Goal: Transaction & Acquisition: Purchase product/service

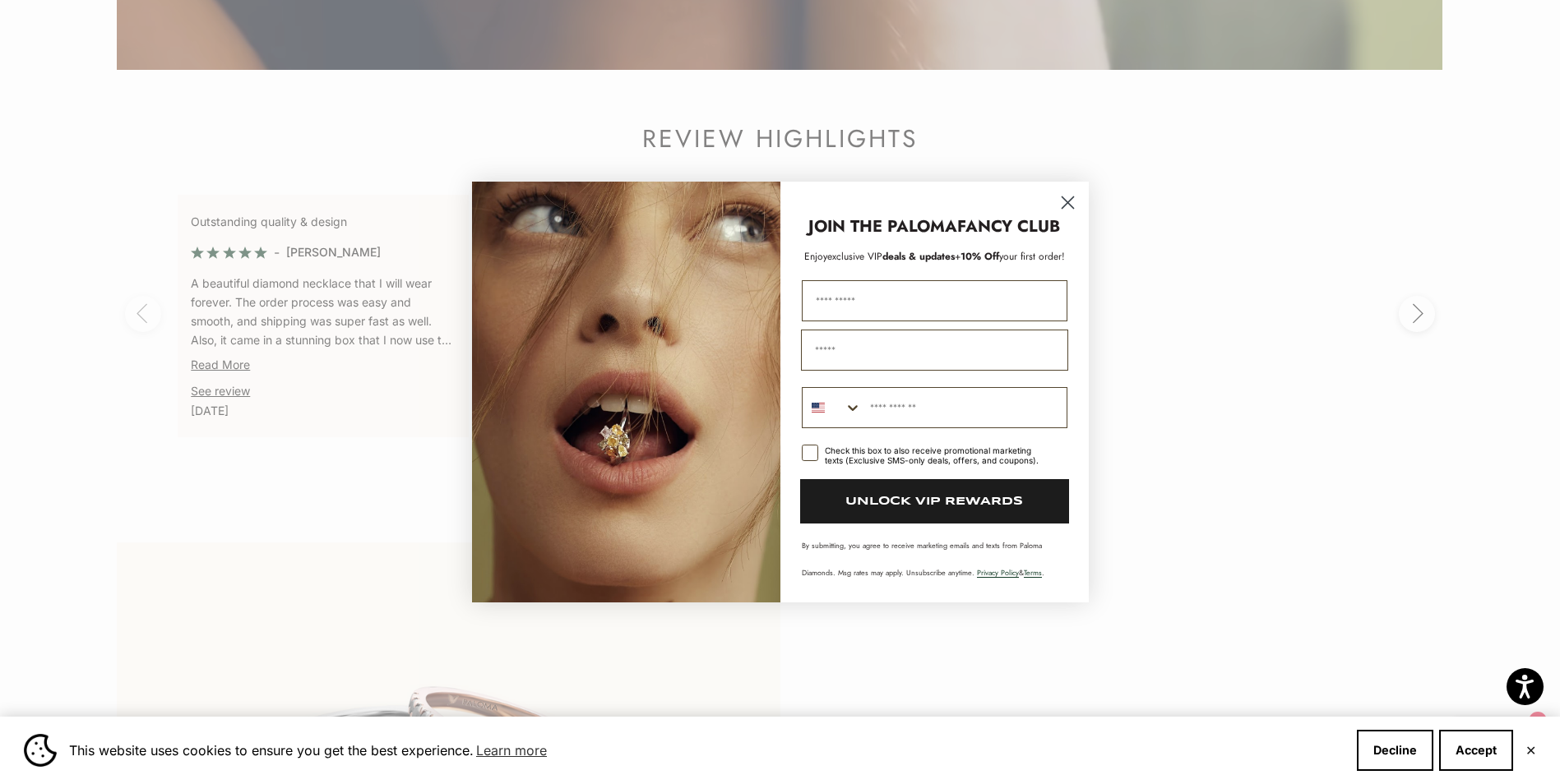
scroll to position [3782, 0]
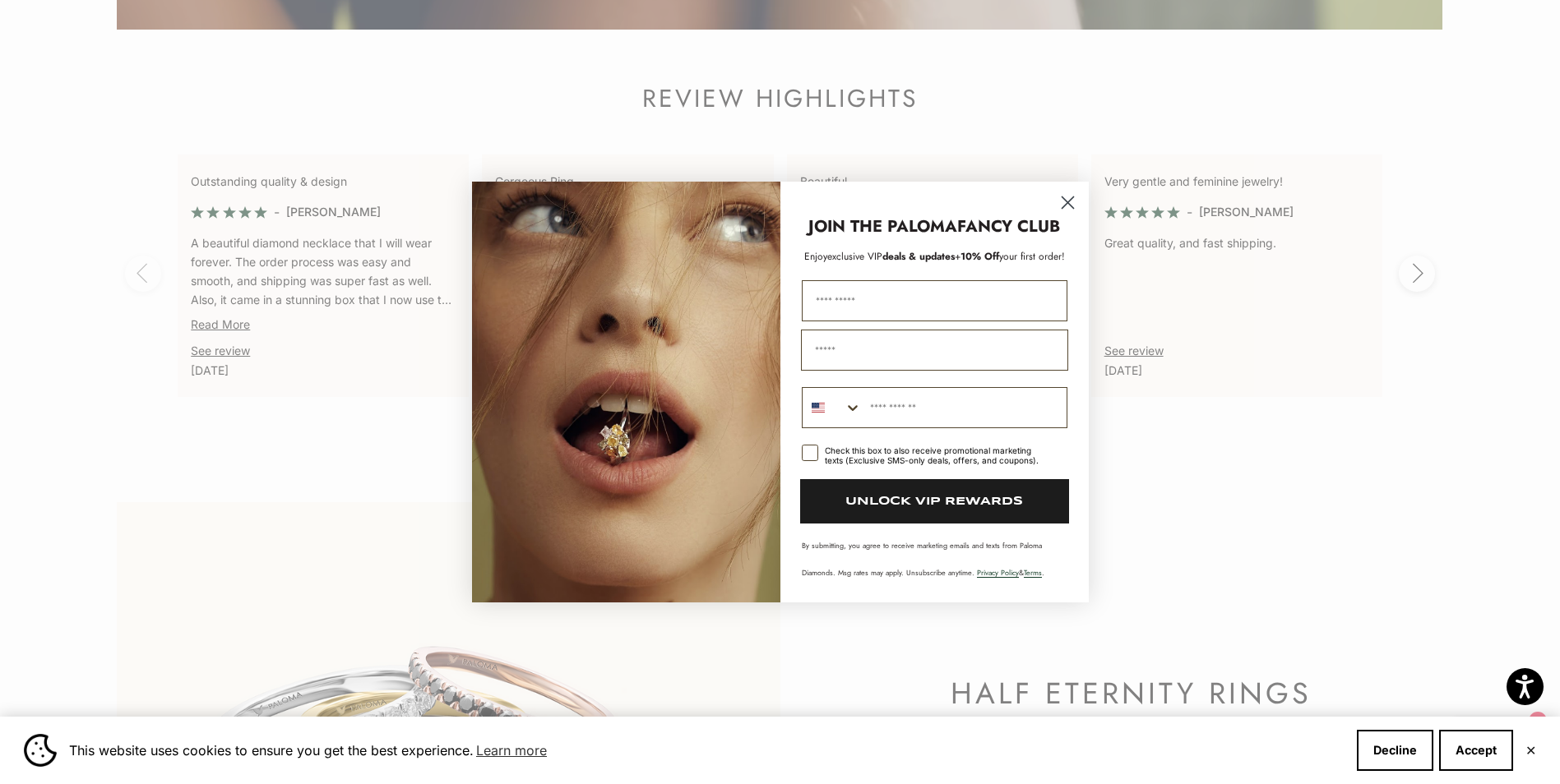
click at [1075, 200] on circle "Close dialog" at bounding box center [1066, 202] width 27 height 27
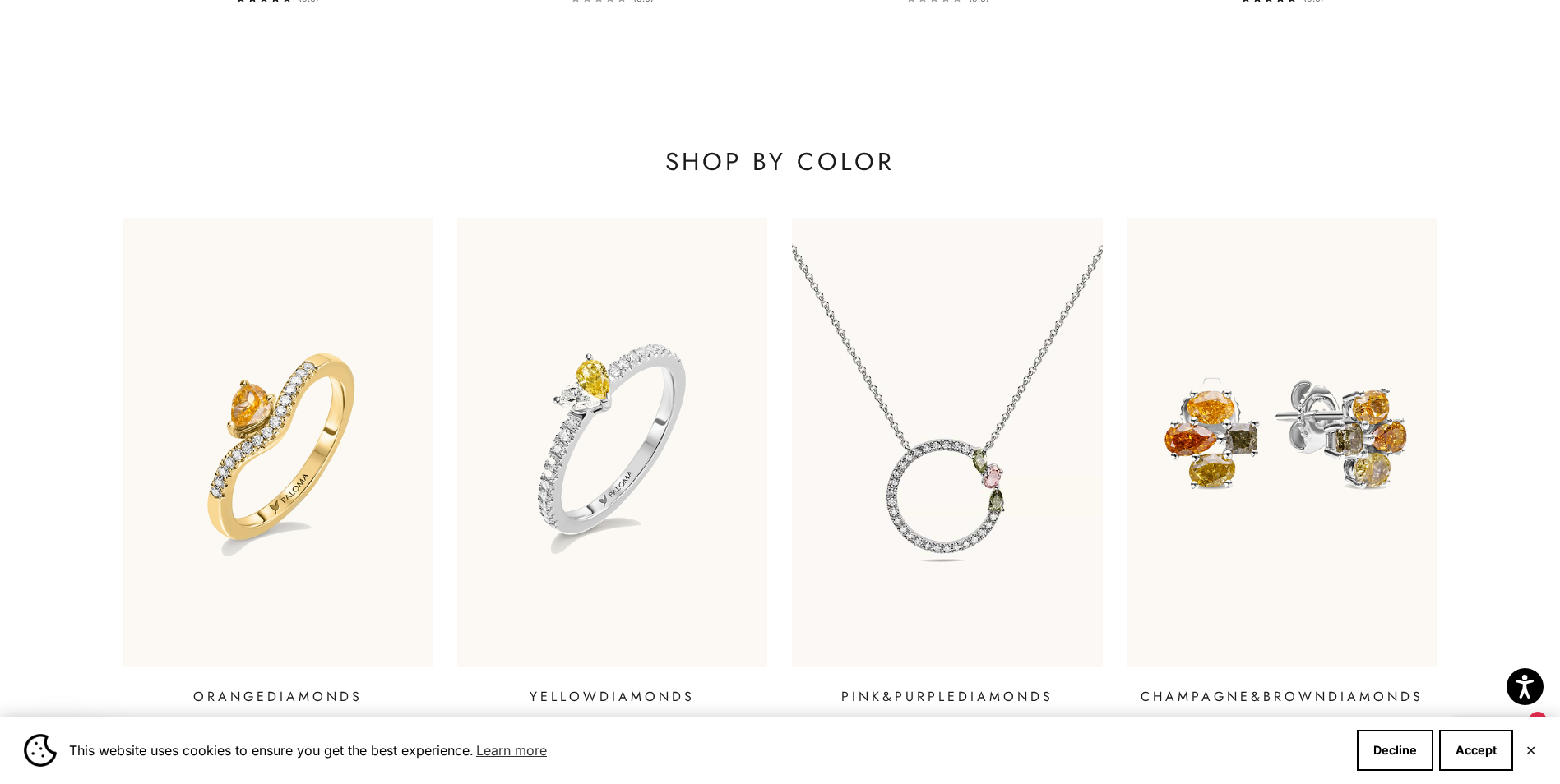
scroll to position [2384, 0]
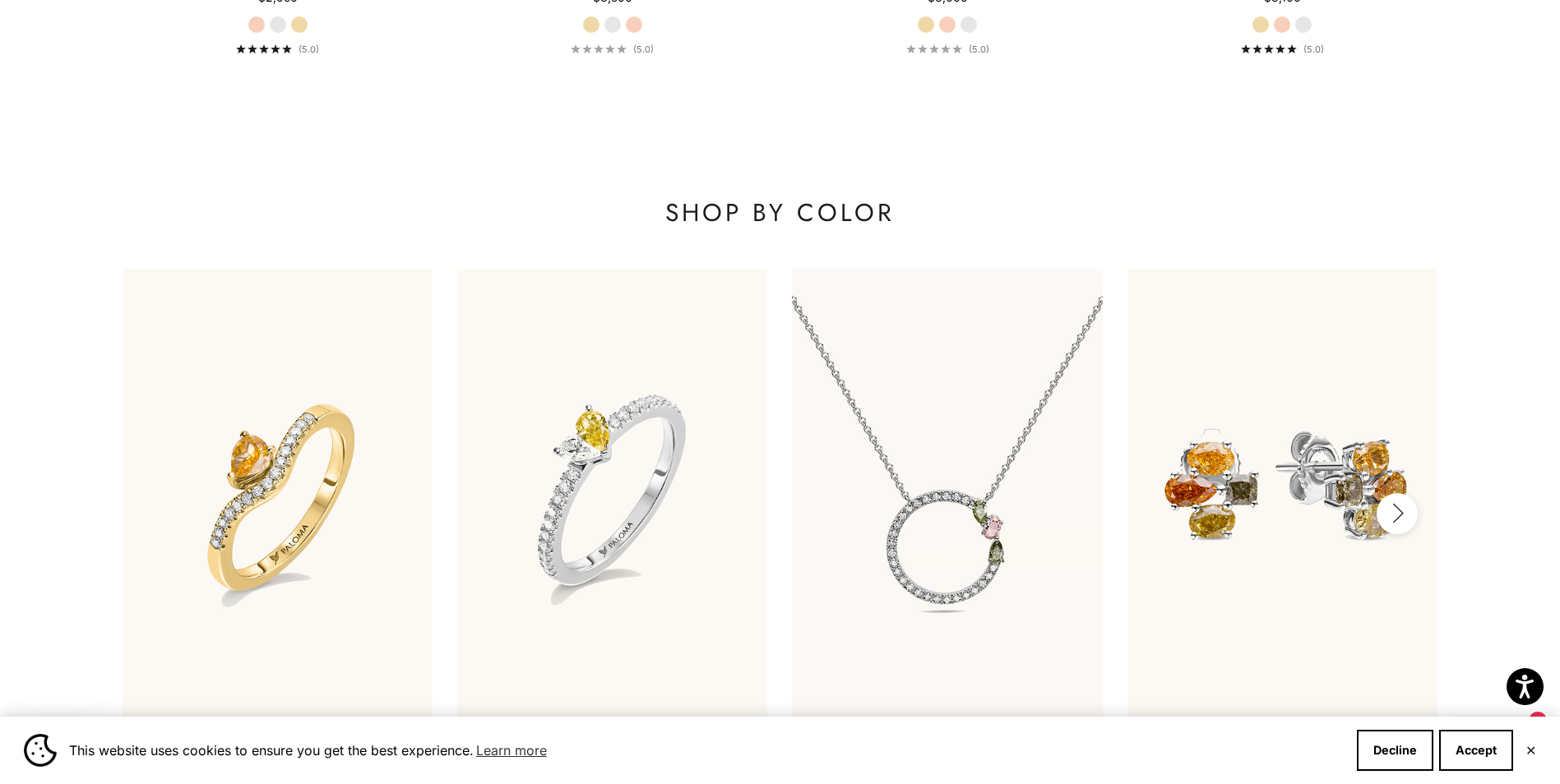
click at [1393, 513] on icon "button" at bounding box center [1397, 513] width 18 height 20
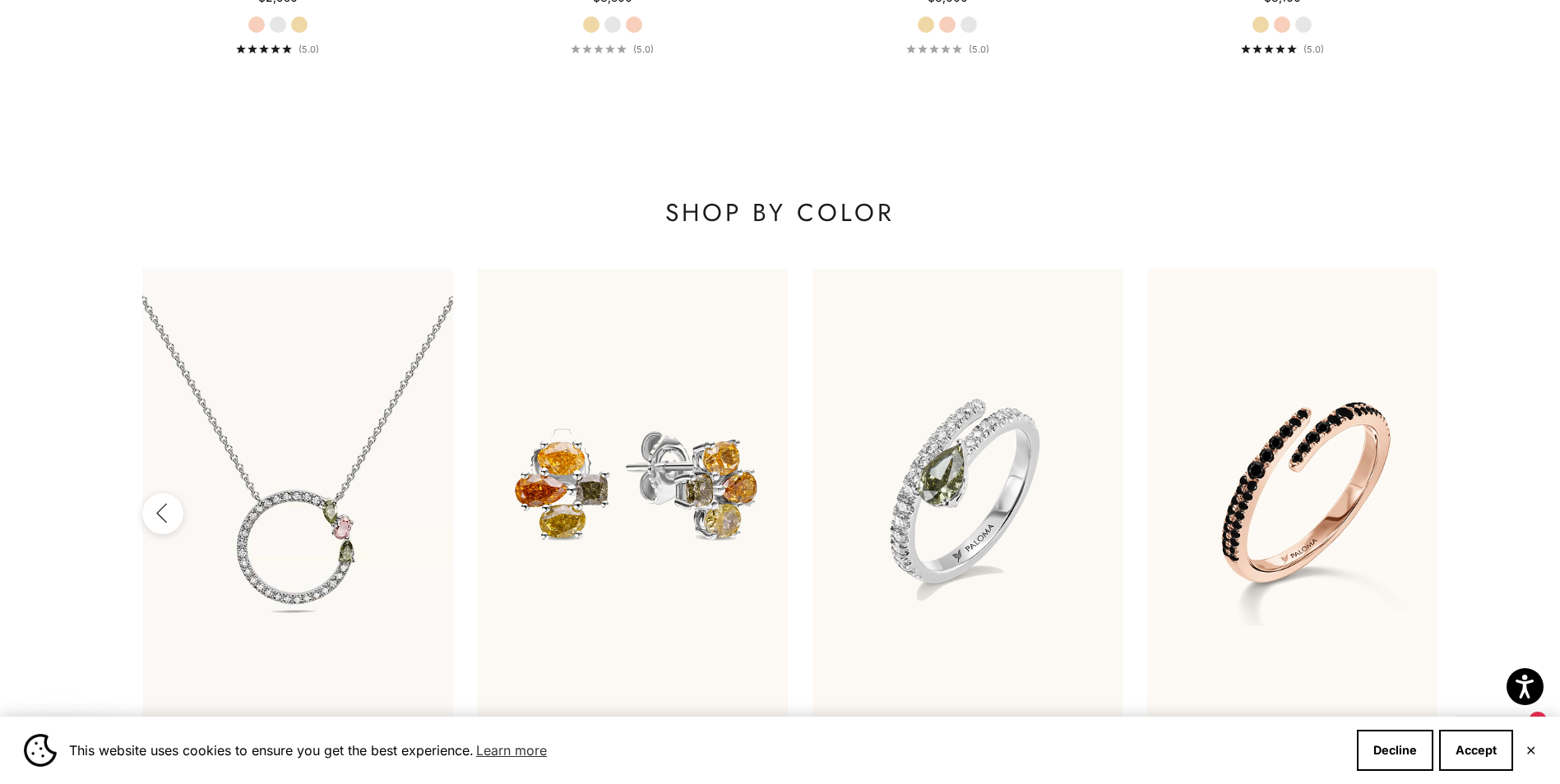
scroll to position [0, 669]
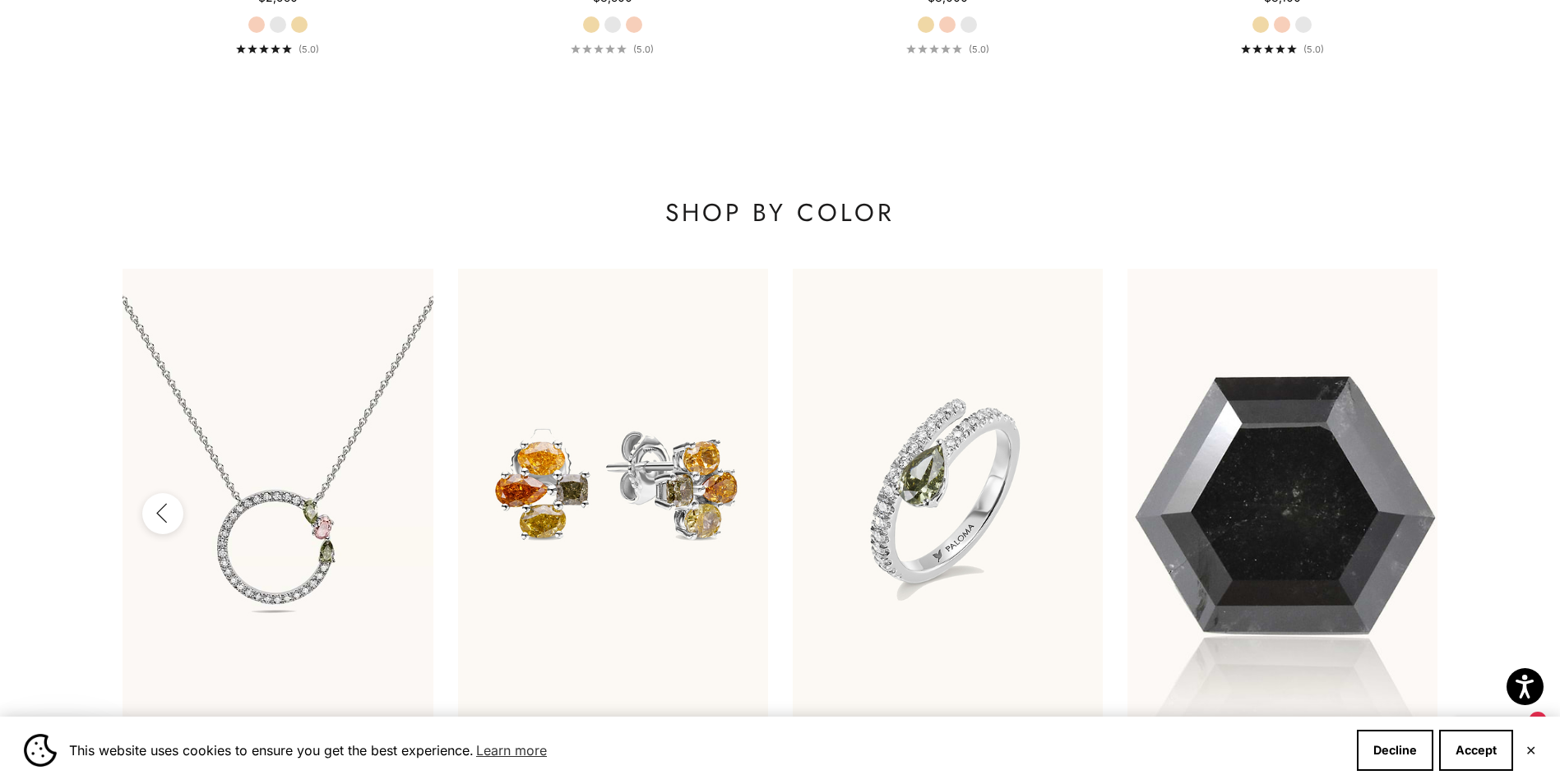
click at [1393, 513] on div at bounding box center [1282, 494] width 310 height 450
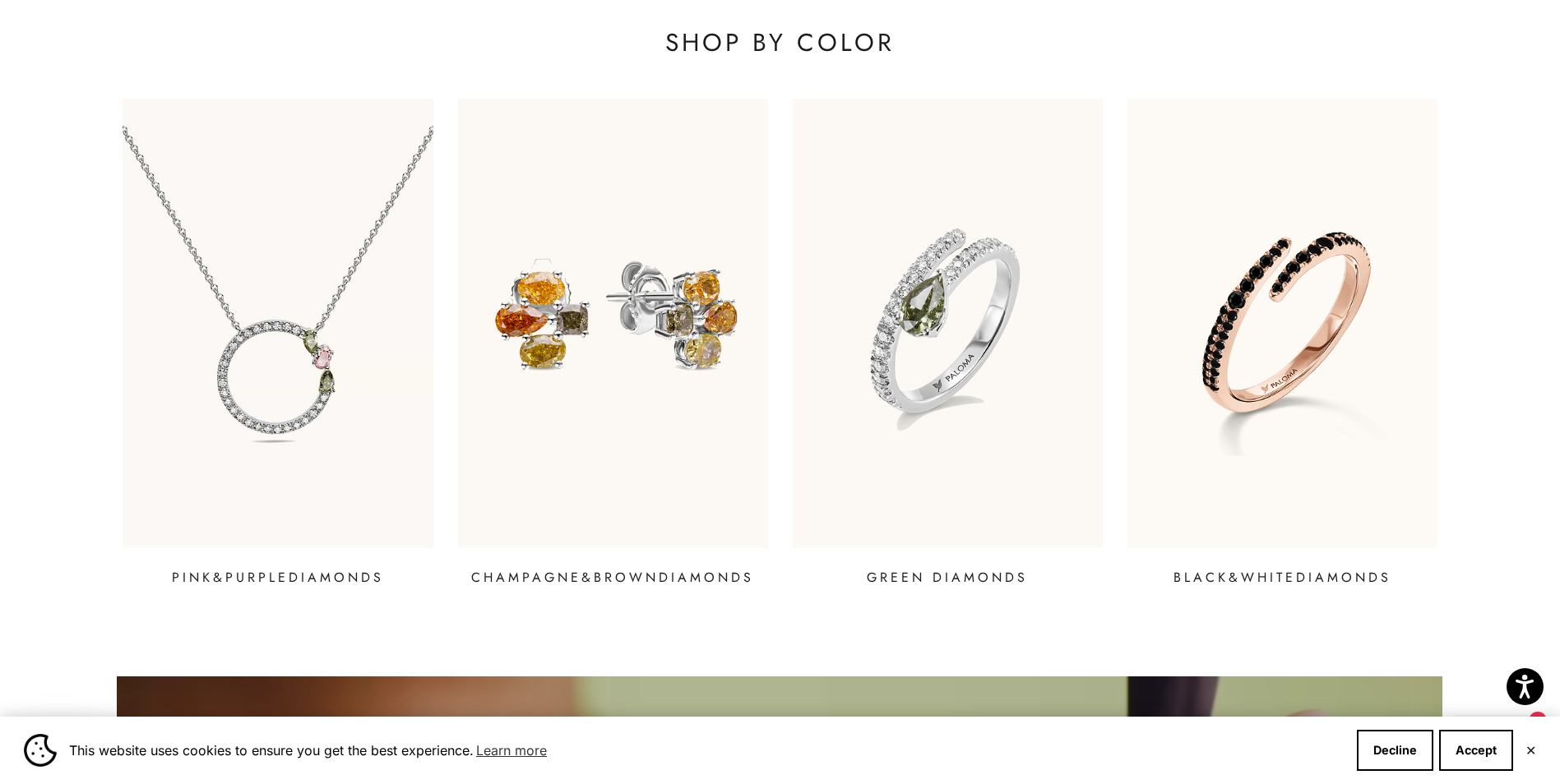
scroll to position [2549, 0]
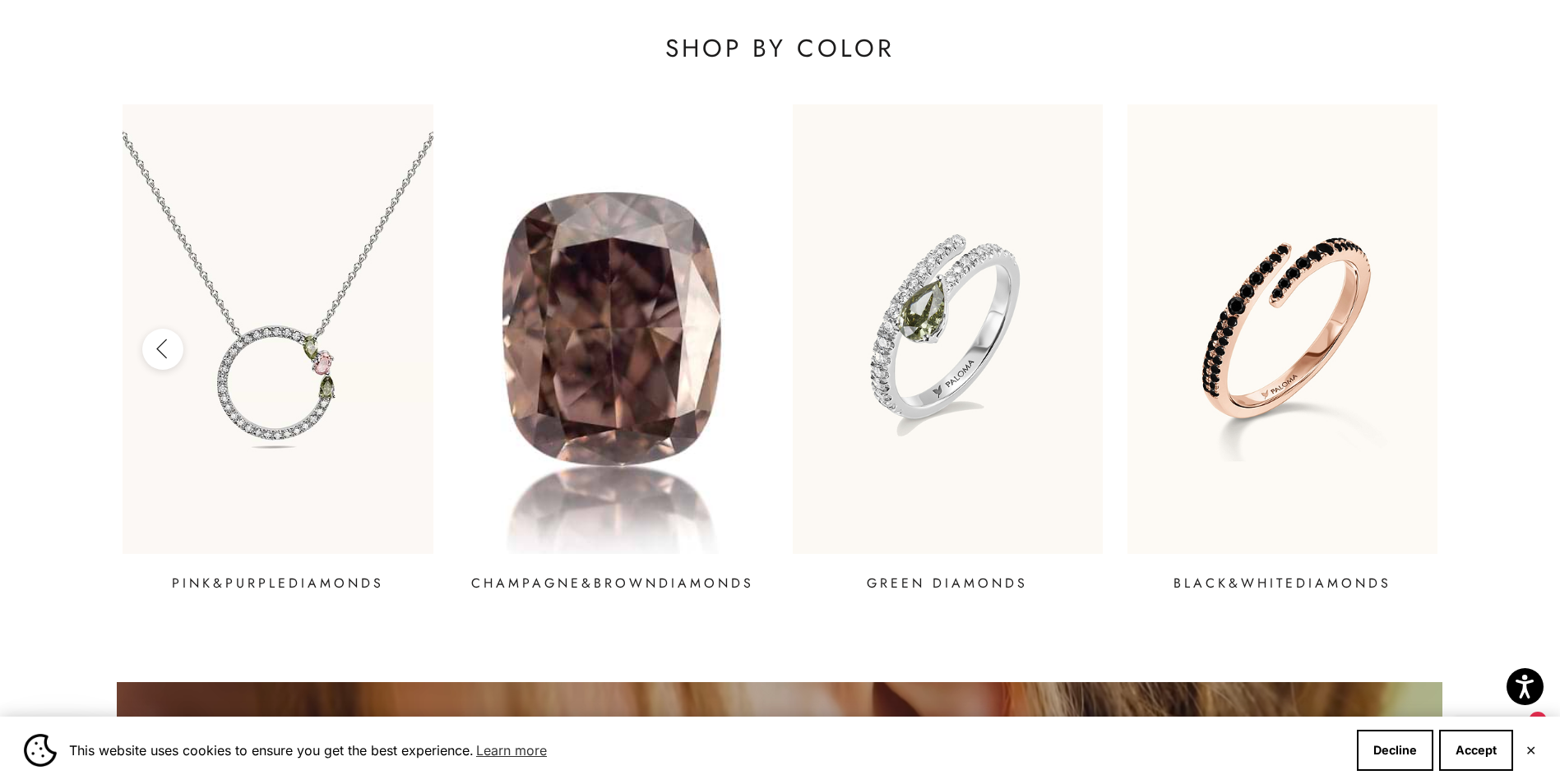
click at [655, 420] on img at bounding box center [613, 328] width 372 height 539
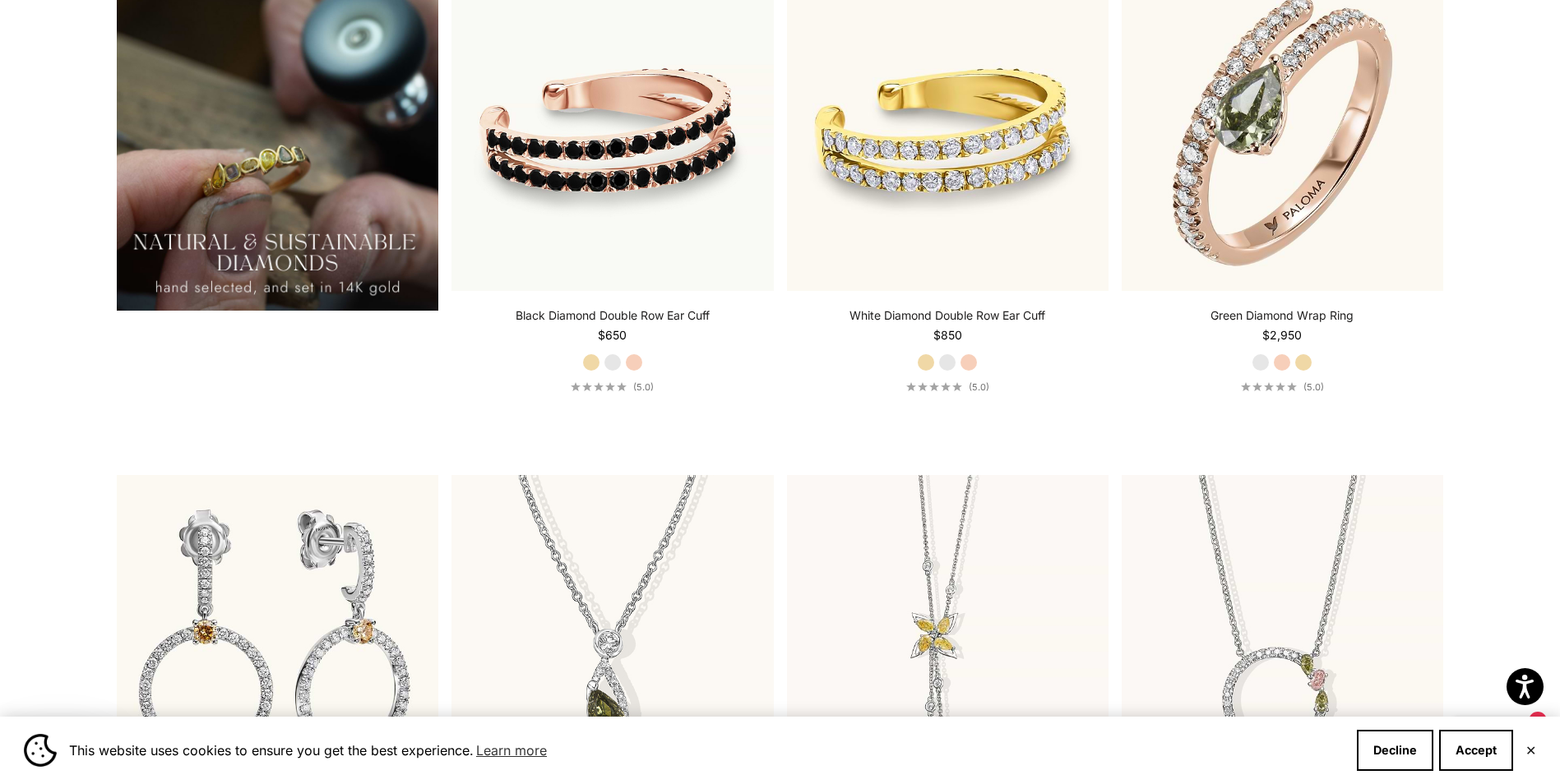
scroll to position [1645, 0]
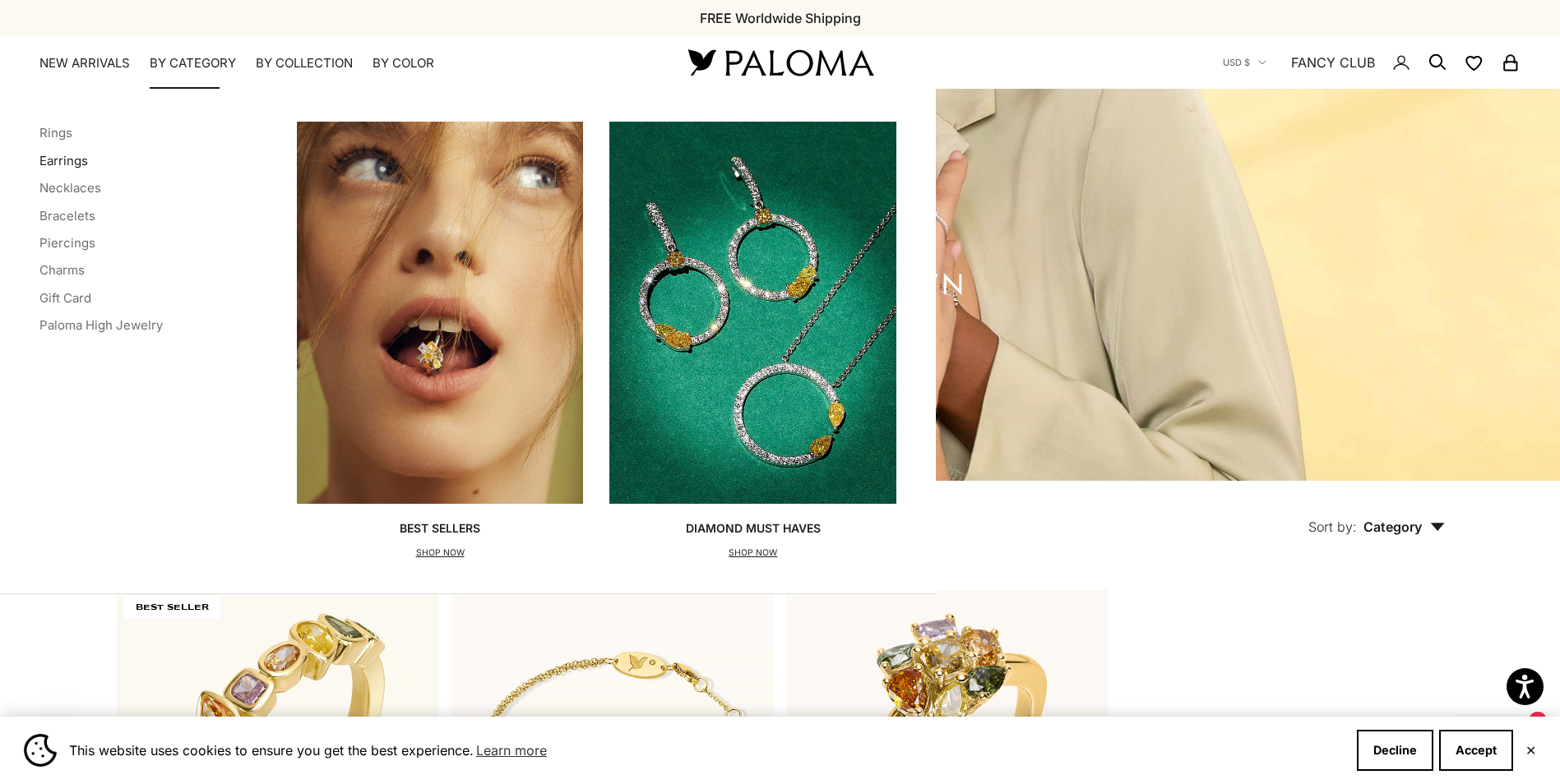
click at [52, 159] on link "Earrings" at bounding box center [63, 161] width 48 height 16
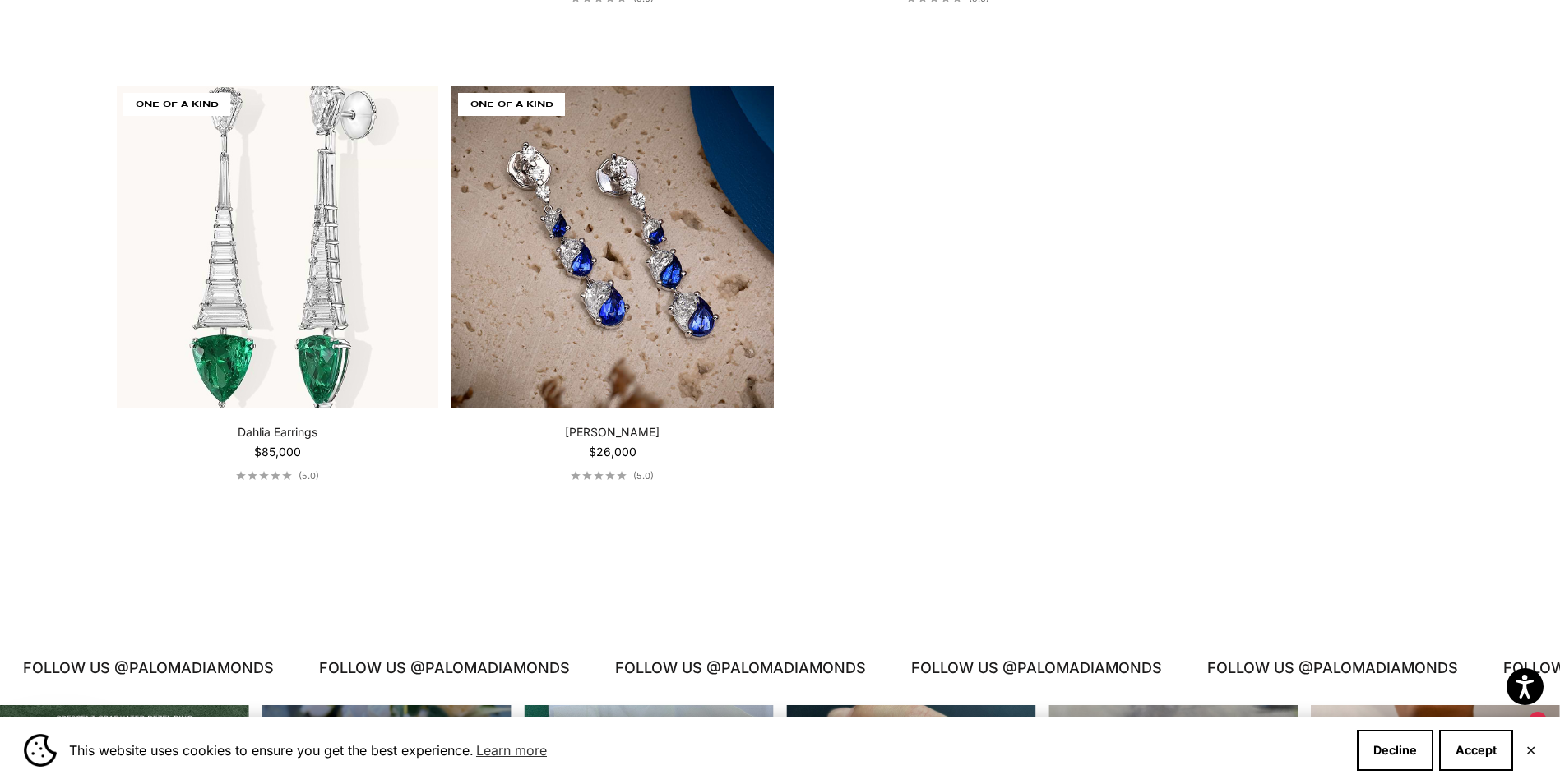
scroll to position [4111, 0]
